Goal: Entertainment & Leisure: Consume media (video, audio)

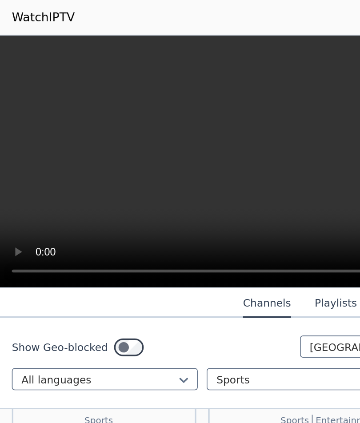
scroll to position [328, 0]
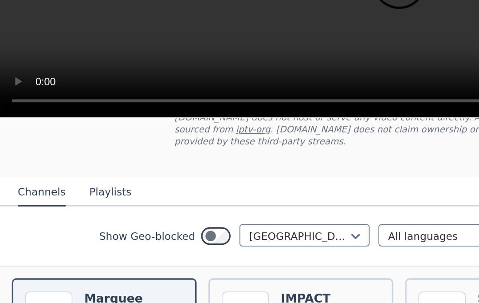
scroll to position [73, 0]
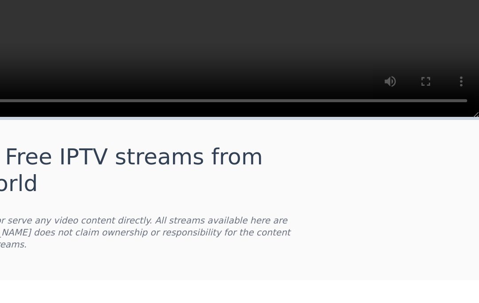
click at [261, 45] on video at bounding box center [239, 96] width 479 height 151
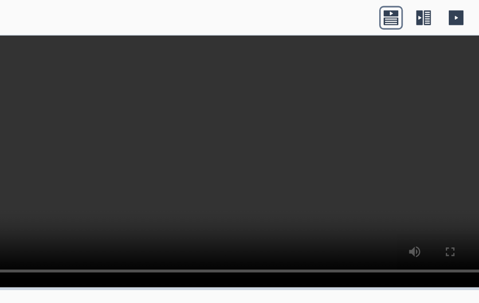
click at [359, 6] on icon at bounding box center [434, 10] width 4 height 9
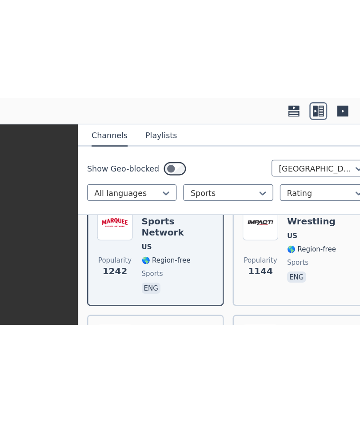
scroll to position [110, 0]
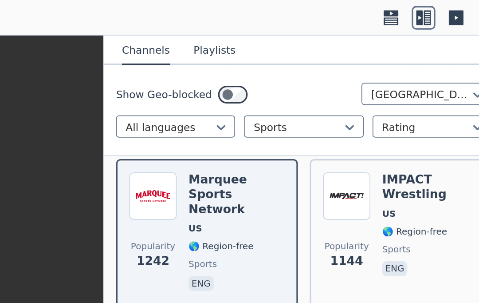
click at [255, 113] on img at bounding box center [269, 117] width 28 height 28
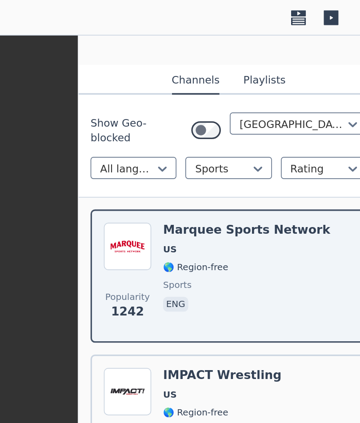
click at [324, 13] on icon at bounding box center [331, 11] width 14 height 14
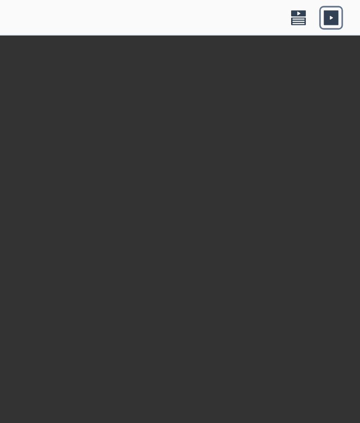
click at [307, 12] on icon at bounding box center [311, 12] width 9 height 4
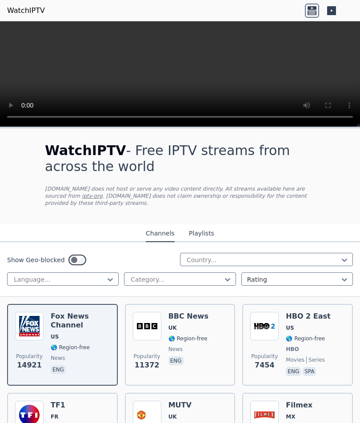
click at [28, 323] on img at bounding box center [29, 326] width 28 height 28
click at [170, 73] on video at bounding box center [180, 74] width 360 height 106
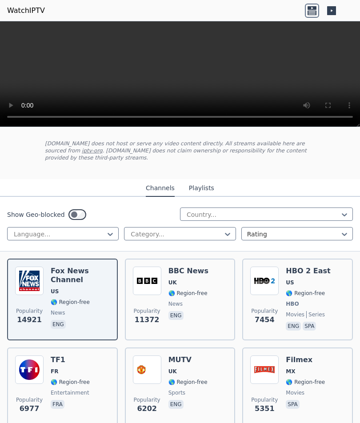
scroll to position [55, 0]
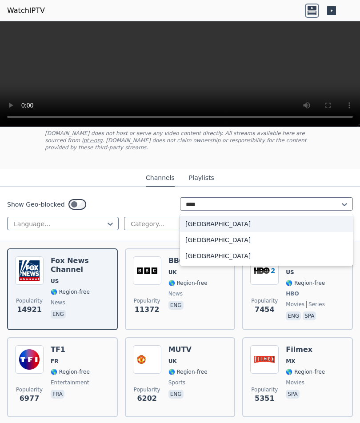
click at [226, 253] on div "[GEOGRAPHIC_DATA]" at bounding box center [266, 256] width 173 height 16
type input "****"
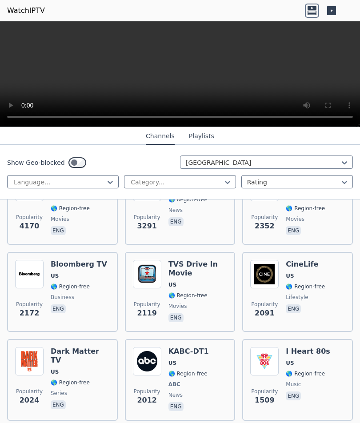
scroll to position [227, 0]
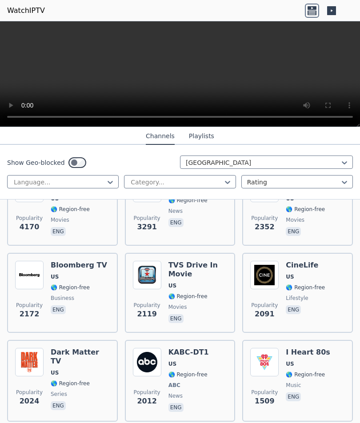
click at [26, 278] on img at bounding box center [29, 275] width 28 height 28
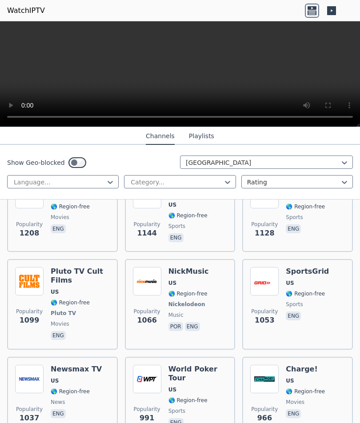
scroll to position [579, 0]
click at [270, 273] on img at bounding box center [264, 281] width 28 height 28
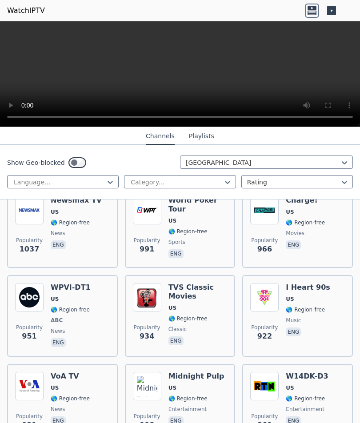
scroll to position [749, 0]
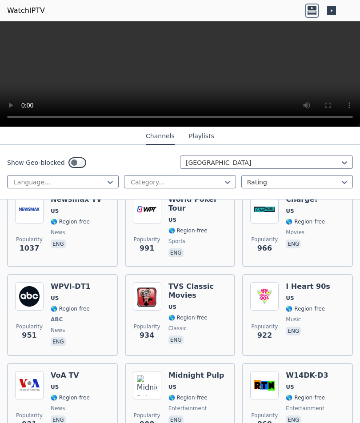
click at [29, 282] on img at bounding box center [29, 296] width 28 height 28
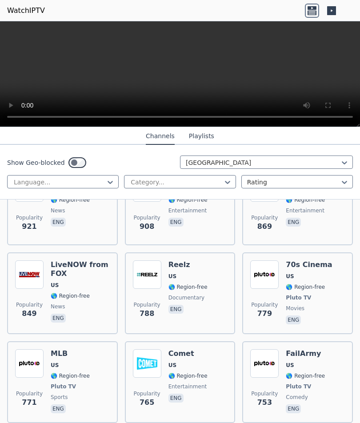
scroll to position [949, 0]
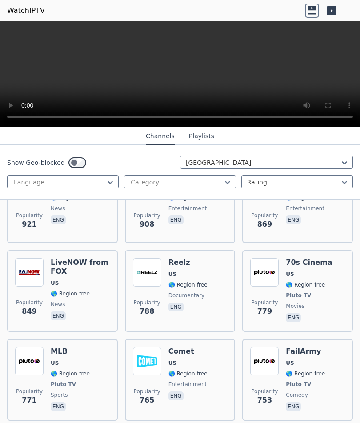
click at [25, 278] on img at bounding box center [29, 272] width 28 height 28
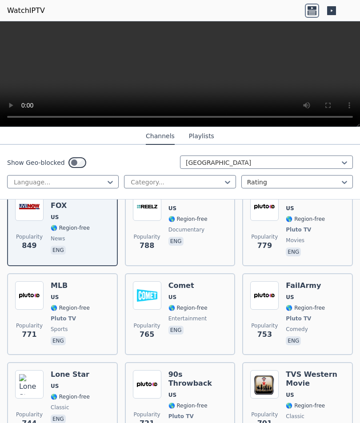
scroll to position [1020, 0]
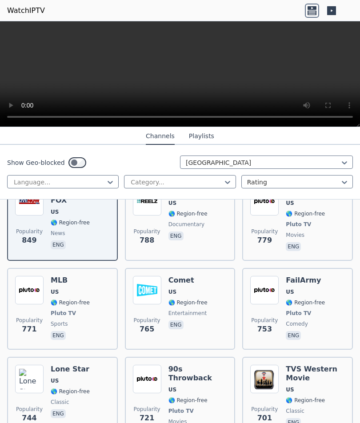
click at [25, 281] on img at bounding box center [29, 290] width 28 height 28
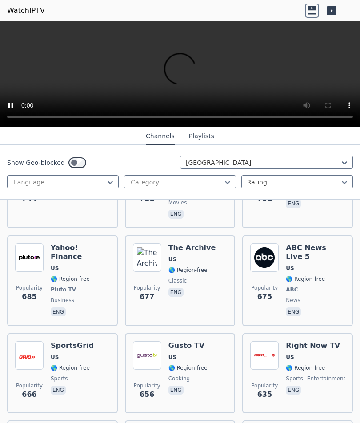
scroll to position [1238, 0]
click at [265, 244] on img at bounding box center [264, 258] width 28 height 28
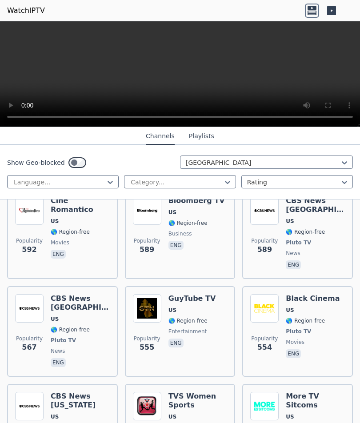
scroll to position [1575, 0]
click at [28, 294] on img at bounding box center [29, 308] width 28 height 28
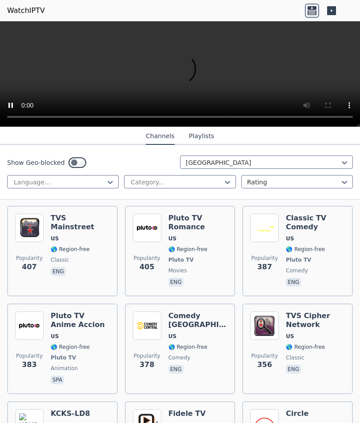
scroll to position [2409, 0]
click at [145, 311] on img at bounding box center [147, 325] width 28 height 28
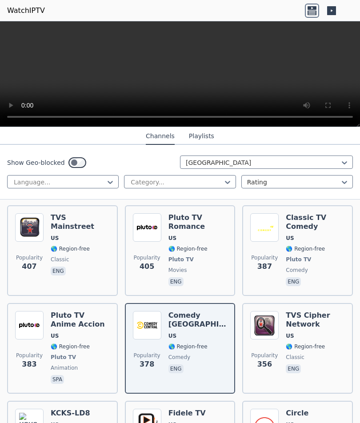
click at [177, 83] on video at bounding box center [180, 74] width 360 height 106
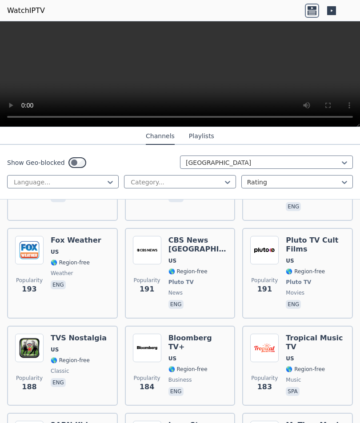
scroll to position [3931, 0]
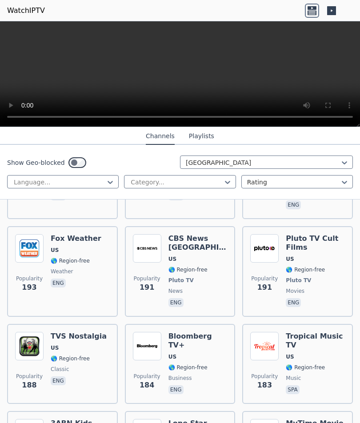
click at [154, 332] on img at bounding box center [147, 346] width 28 height 28
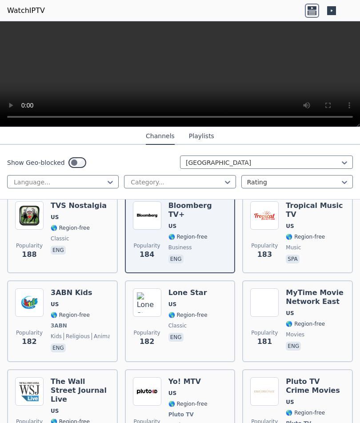
scroll to position [4063, 0]
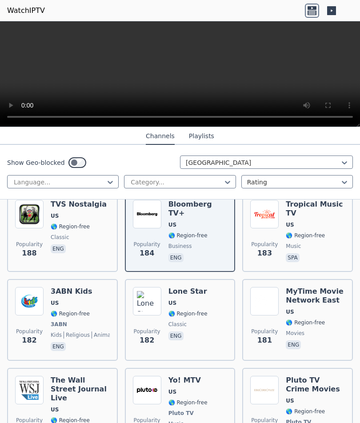
click at [29, 376] on img at bounding box center [29, 390] width 28 height 28
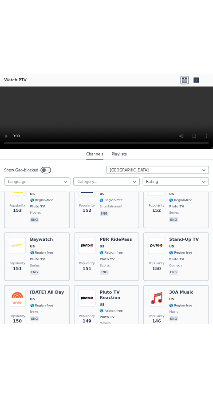
scroll to position [4866, 0]
